Goal: Information Seeking & Learning: Learn about a topic

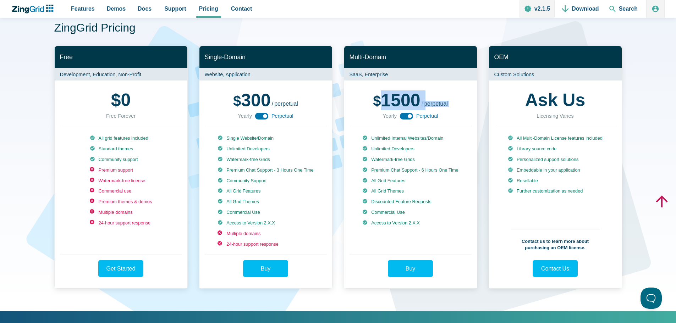
drag, startPoint x: 374, startPoint y: 100, endPoint x: 430, endPoint y: 119, distance: 59.1
click at [430, 119] on div "500 1500 / yearly perpetual Yearly Perpetual" at bounding box center [411, 106] width 122 height 40
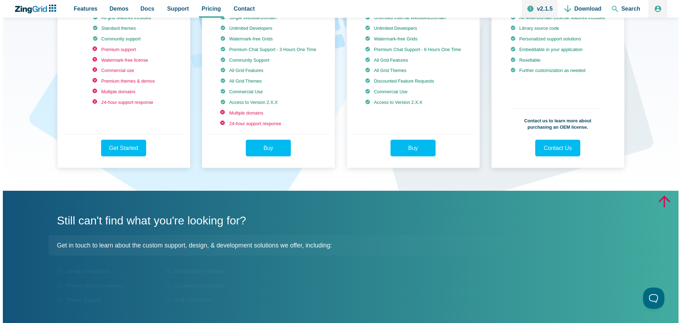
scroll to position [142, 0]
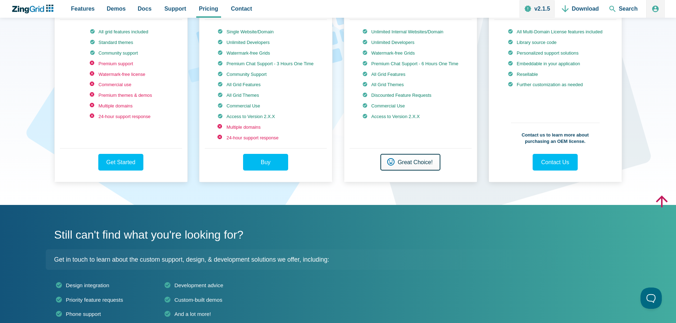
click at [421, 171] on link "Buy Great Choice!" at bounding box center [410, 162] width 60 height 17
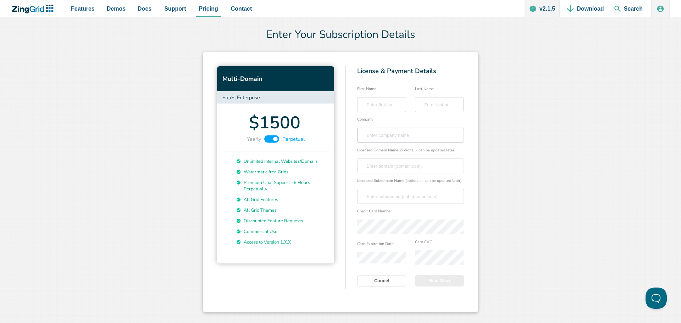
scroll to position [23, 0]
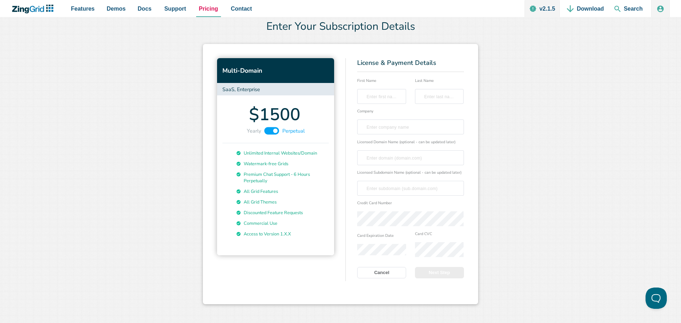
click at [205, 10] on span "Pricing" at bounding box center [208, 9] width 19 height 10
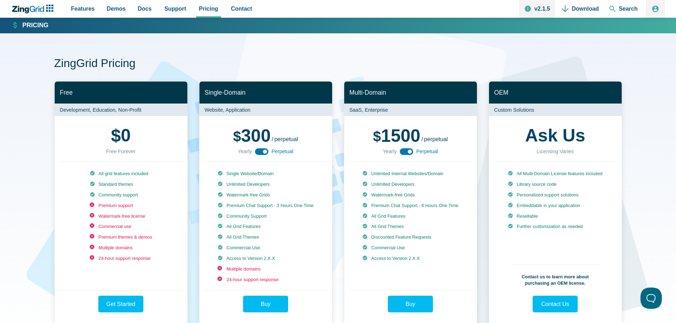
scroll to position [35, 0]
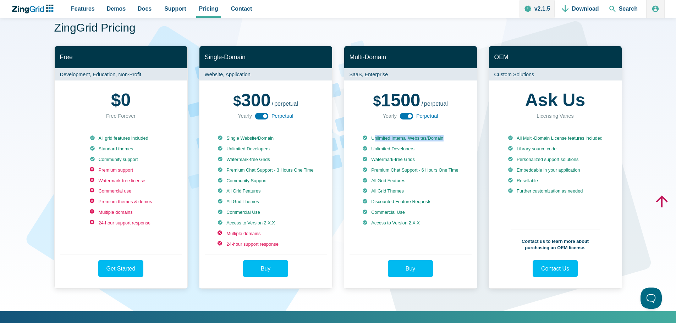
drag, startPoint x: 373, startPoint y: 138, endPoint x: 446, endPoint y: 135, distance: 73.2
click at [446, 135] on li "Unlimited Internal Websites/Domain" at bounding box center [410, 138] width 96 height 6
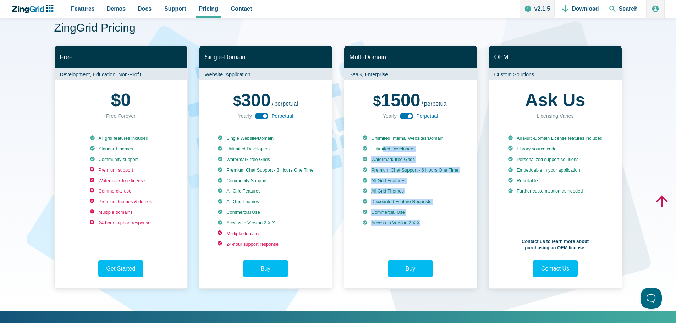
drag, startPoint x: 381, startPoint y: 150, endPoint x: 444, endPoint y: 230, distance: 102.4
click at [444, 230] on ul "Unlimited Internal Websites/Domain Unlimited Developers Watermark-free Grids Pr…" at bounding box center [410, 191] width 96 height 112
click at [449, 233] on ul "Unlimited Internal Websites/Domain Unlimited Developers Watermark-free Grids Pr…" at bounding box center [410, 191] width 96 height 112
click at [462, 236] on div "Unlimited Internal Websites/Domain Unlimited Developers Watermark-free Grids Pr…" at bounding box center [411, 190] width 122 height 128
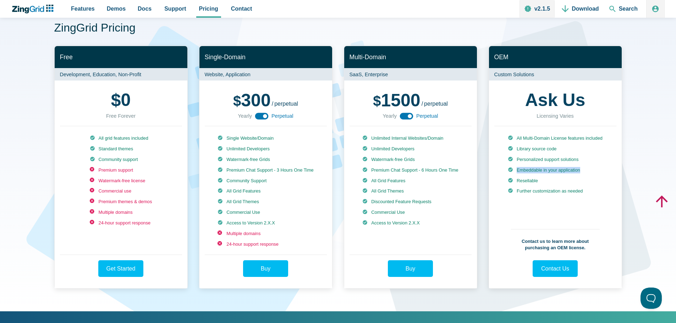
drag, startPoint x: 515, startPoint y: 173, endPoint x: 589, endPoint y: 169, distance: 74.3
click at [589, 169] on li "Embeddable in your application" at bounding box center [555, 170] width 95 height 6
click at [563, 175] on ul "All Multi-Domain License features included Library source code Personalized sup…" at bounding box center [555, 176] width 95 height 83
drag, startPoint x: 547, startPoint y: 180, endPoint x: 513, endPoint y: 172, distance: 35.2
click at [513, 172] on ul "All Multi-Domain License features included Library source code Personalized sup…" at bounding box center [555, 176] width 95 height 83
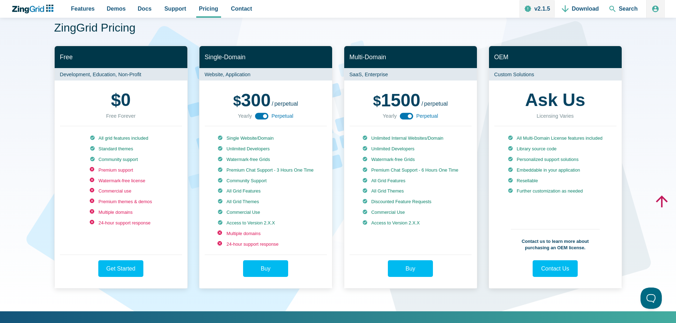
click at [520, 188] on li "Further customization as needed" at bounding box center [555, 191] width 95 height 6
click at [521, 183] on li "Resellable" at bounding box center [555, 181] width 95 height 6
click at [525, 183] on li "Resellable" at bounding box center [555, 181] width 95 height 6
click at [527, 172] on li "Embeddable in your application" at bounding box center [555, 170] width 95 height 6
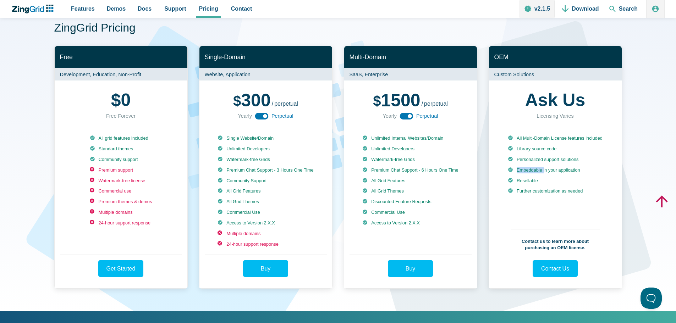
click at [527, 172] on li "Embeddable in your application" at bounding box center [555, 170] width 95 height 6
click at [528, 183] on li "Resellable" at bounding box center [555, 181] width 95 height 6
drag, startPoint x: 528, startPoint y: 183, endPoint x: 531, endPoint y: 190, distance: 7.5
click at [528, 184] on li "Resellable" at bounding box center [555, 181] width 95 height 6
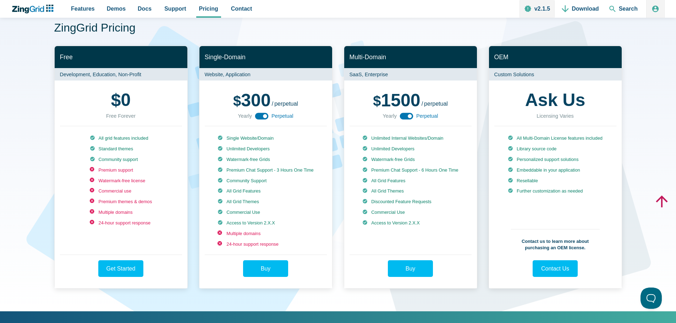
click at [530, 196] on ul "All Multi-Domain License features included Library source code Personalized sup…" at bounding box center [555, 176] width 95 height 83
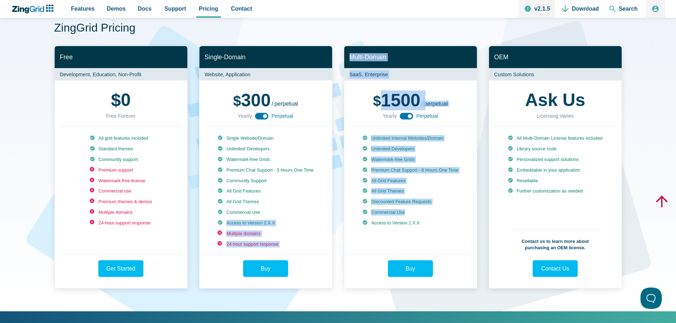
drag, startPoint x: 408, startPoint y: 218, endPoint x: 337, endPoint y: 212, distance: 71.2
click at [337, 212] on div "Free Development, Education, Non-Profit $ 0 Free Forever All grid features incl…" at bounding box center [338, 167] width 568 height 243
click at [420, 216] on li "Commercial Use" at bounding box center [410, 212] width 96 height 6
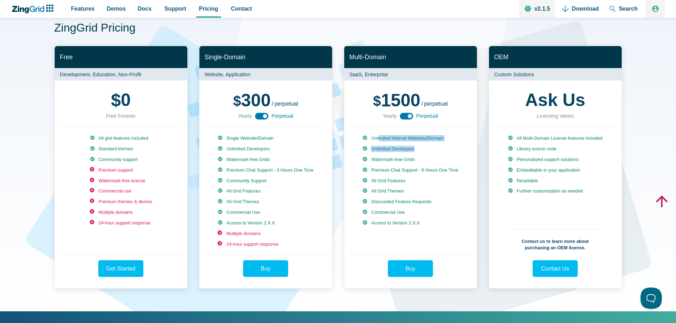
drag, startPoint x: 379, startPoint y: 138, endPoint x: 420, endPoint y: 150, distance: 42.1
click at [420, 150] on ul "Unlimited Internal Websites/Domain Unlimited Developers Watermark-free Grids Pr…" at bounding box center [410, 191] width 96 height 112
click at [421, 149] on li "Unlimited Developers" at bounding box center [410, 149] width 96 height 6
drag, startPoint x: 396, startPoint y: 145, endPoint x: 357, endPoint y: 131, distance: 41.2
click at [357, 131] on div "Unlimited Internal Websites/Domain Unlimited Developers Watermark-free Grids Pr…" at bounding box center [411, 190] width 122 height 128
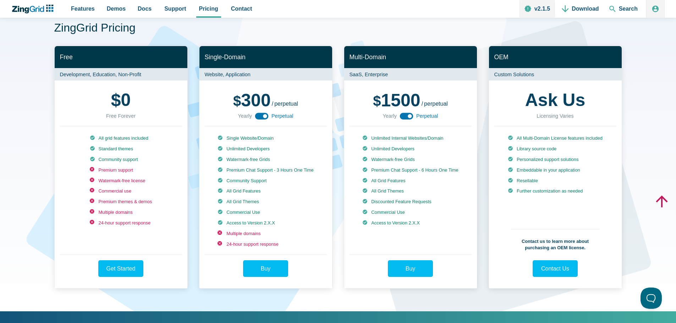
click at [462, 166] on div "Unlimited Internal Websites/Domain Unlimited Developers Watermark-free Grids Pr…" at bounding box center [411, 190] width 122 height 128
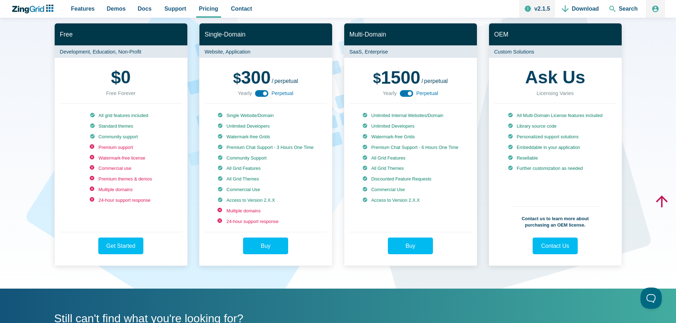
scroll to position [71, 0]
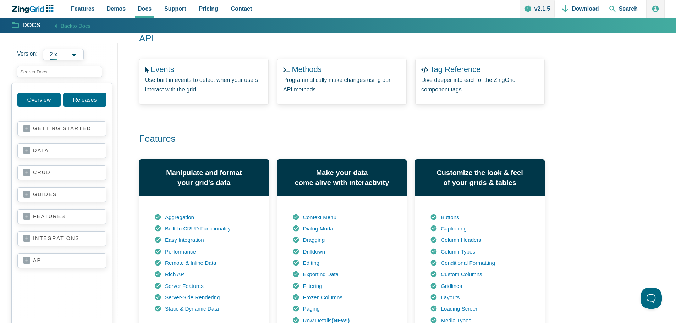
scroll to position [142, 0]
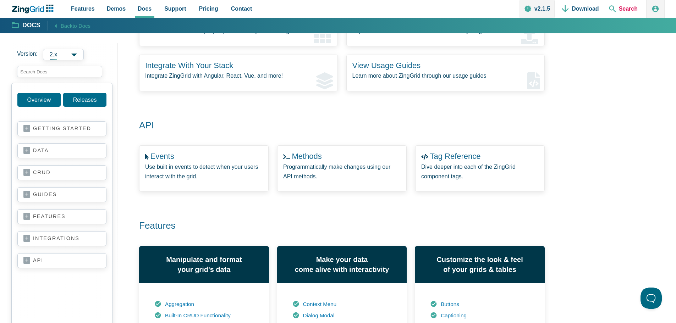
click at [631, 5] on span "Search" at bounding box center [623, 9] width 34 height 18
click at [626, 11] on span "Search" at bounding box center [623, 9] width 34 height 18
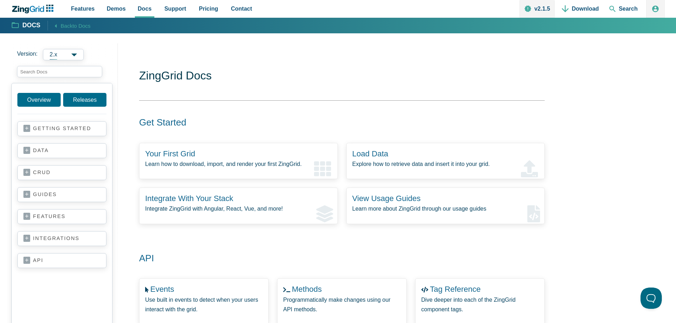
scroll to position [0, 0]
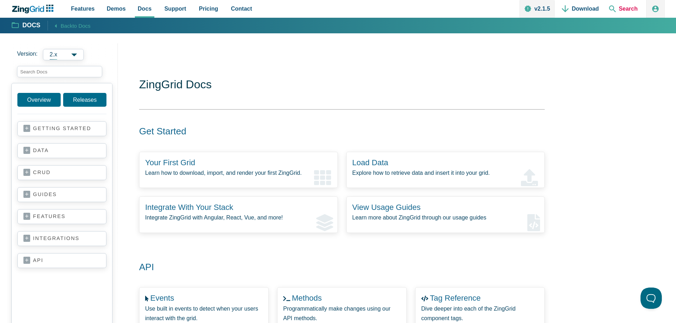
click at [629, 10] on span "Search" at bounding box center [623, 9] width 34 height 18
click at [628, 7] on span "Search" at bounding box center [623, 9] width 34 height 18
drag, startPoint x: 614, startPoint y: 11, endPoint x: 619, endPoint y: 24, distance: 14.4
click at [615, 15] on span "Search" at bounding box center [623, 9] width 34 height 18
click at [75, 28] on span "to Docs" at bounding box center [81, 26] width 18 height 6
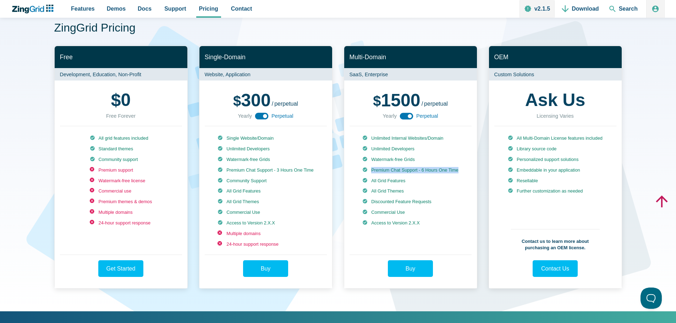
click at [417, 174] on li "Premium Chat Support - 6 Hours One Time" at bounding box center [410, 170] width 96 height 6
click at [619, 11] on span "Search" at bounding box center [623, 9] width 34 height 18
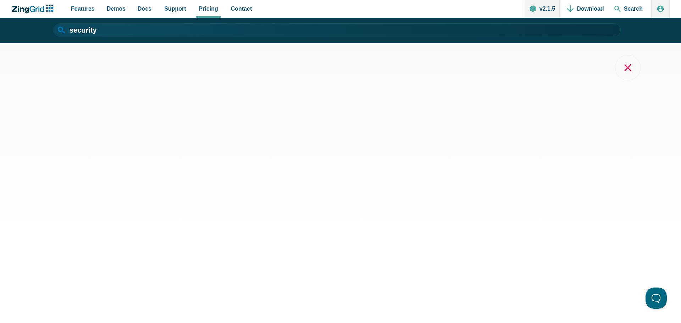
type input "security"
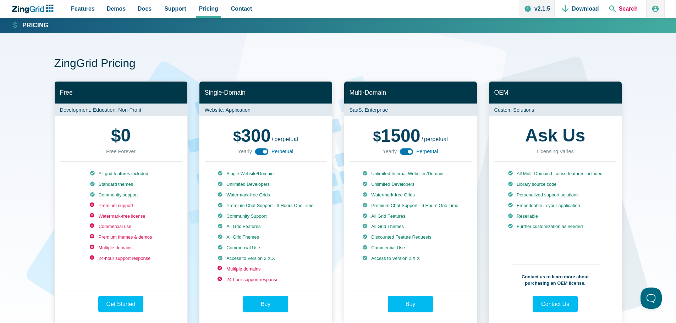
click at [620, 11] on span "Search" at bounding box center [623, 9] width 34 height 18
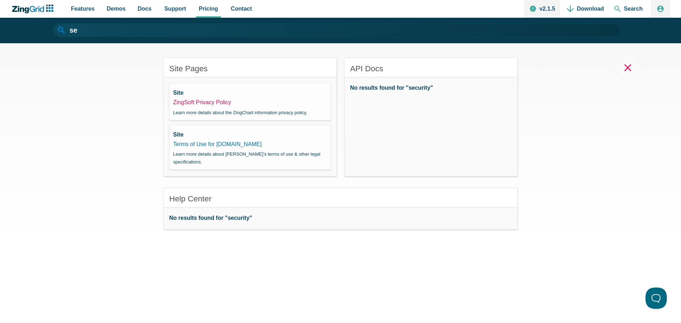
type input "s"
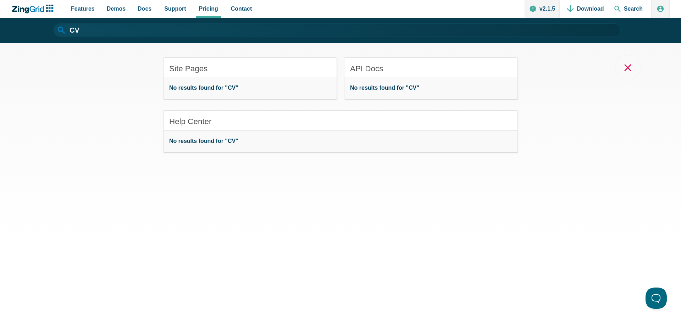
type input "C"
type input "v"
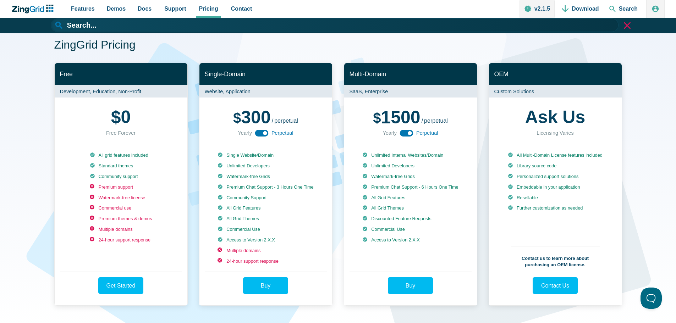
scroll to position [35, 0]
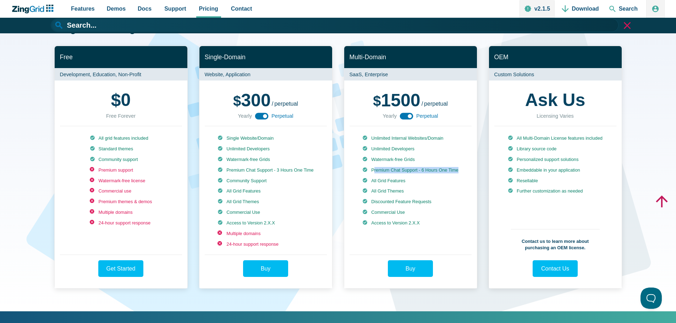
drag, startPoint x: 379, startPoint y: 171, endPoint x: 433, endPoint y: 179, distance: 54.2
click at [433, 174] on li "Premium Chat Support - 6 Hours One Time" at bounding box center [410, 170] width 96 height 6
click at [453, 174] on li "Premium Chat Support - 6 Hours One Time" at bounding box center [410, 170] width 96 height 6
click at [448, 170] on li "Premium Chat Support - 6 Hours One Time" at bounding box center [410, 170] width 96 height 6
drag, startPoint x: 422, startPoint y: 170, endPoint x: 450, endPoint y: 191, distance: 35.5
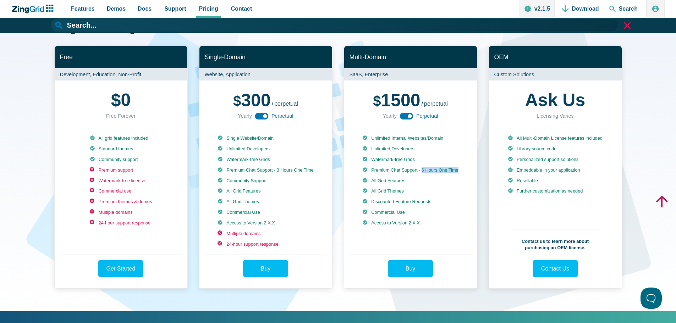
click at [445, 174] on li "Premium Chat Support - 6 Hours One Time" at bounding box center [410, 170] width 96 height 6
click at [451, 193] on ul "Unlimited Internal Websites/Domain Unlimited Developers Watermark-free Grids Pr…" at bounding box center [410, 191] width 96 height 112
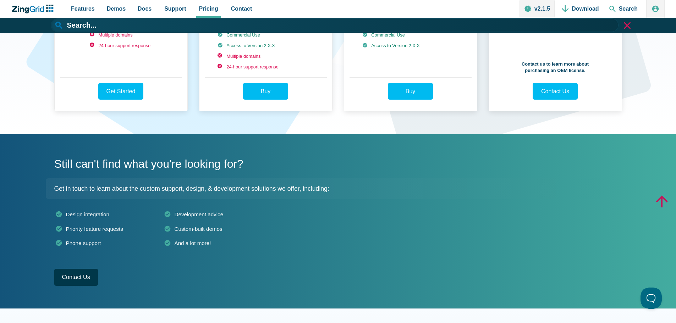
scroll to position [71, 0]
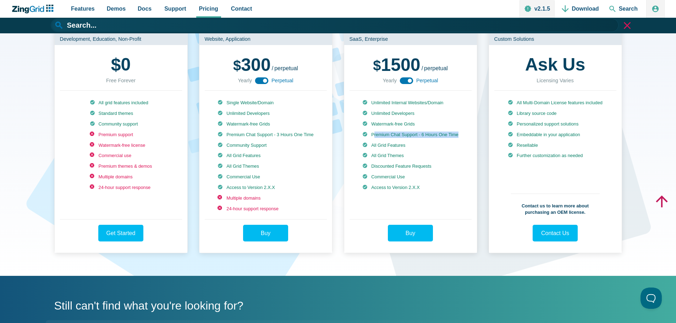
drag, startPoint x: 373, startPoint y: 135, endPoint x: 403, endPoint y: 139, distance: 31.2
click at [403, 138] on li "Premium Chat Support - 6 Hours One Time" at bounding box center [410, 135] width 96 height 6
click at [403, 149] on li "All Grid Features" at bounding box center [410, 145] width 96 height 6
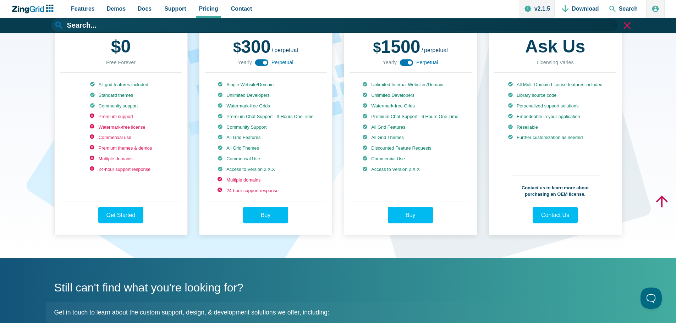
scroll to position [106, 0]
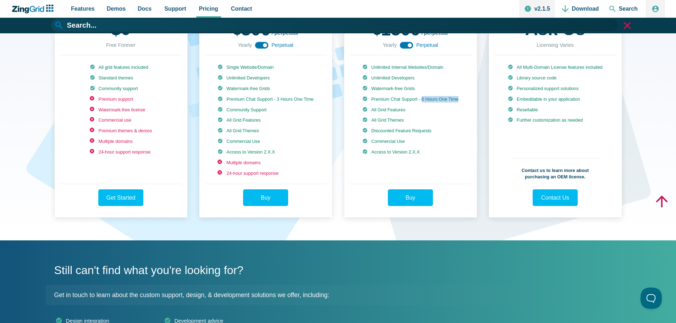
drag, startPoint x: 422, startPoint y: 99, endPoint x: 440, endPoint y: 104, distance: 19.3
click at [443, 103] on li "Premium Chat Support - 6 Hours One Time" at bounding box center [410, 99] width 96 height 6
click at [391, 111] on ul "Unlimited Internal Websites/Domain Unlimited Developers Watermark-free Grids Pr…" at bounding box center [410, 120] width 96 height 112
drag, startPoint x: 385, startPoint y: 106, endPoint x: 370, endPoint y: 100, distance: 15.9
click at [370, 100] on li "Premium Chat Support - 6 Hours One Time" at bounding box center [410, 99] width 96 height 6
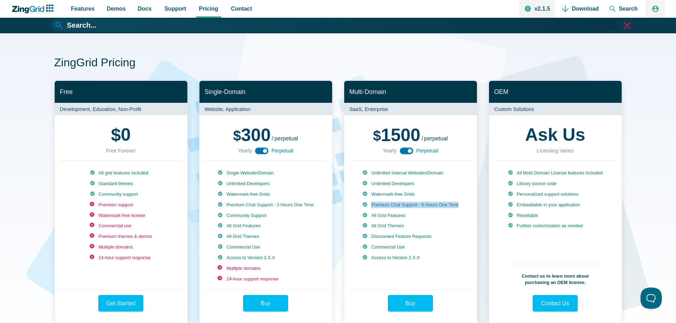
scroll to position [0, 0]
